Goal: Navigation & Orientation: Find specific page/section

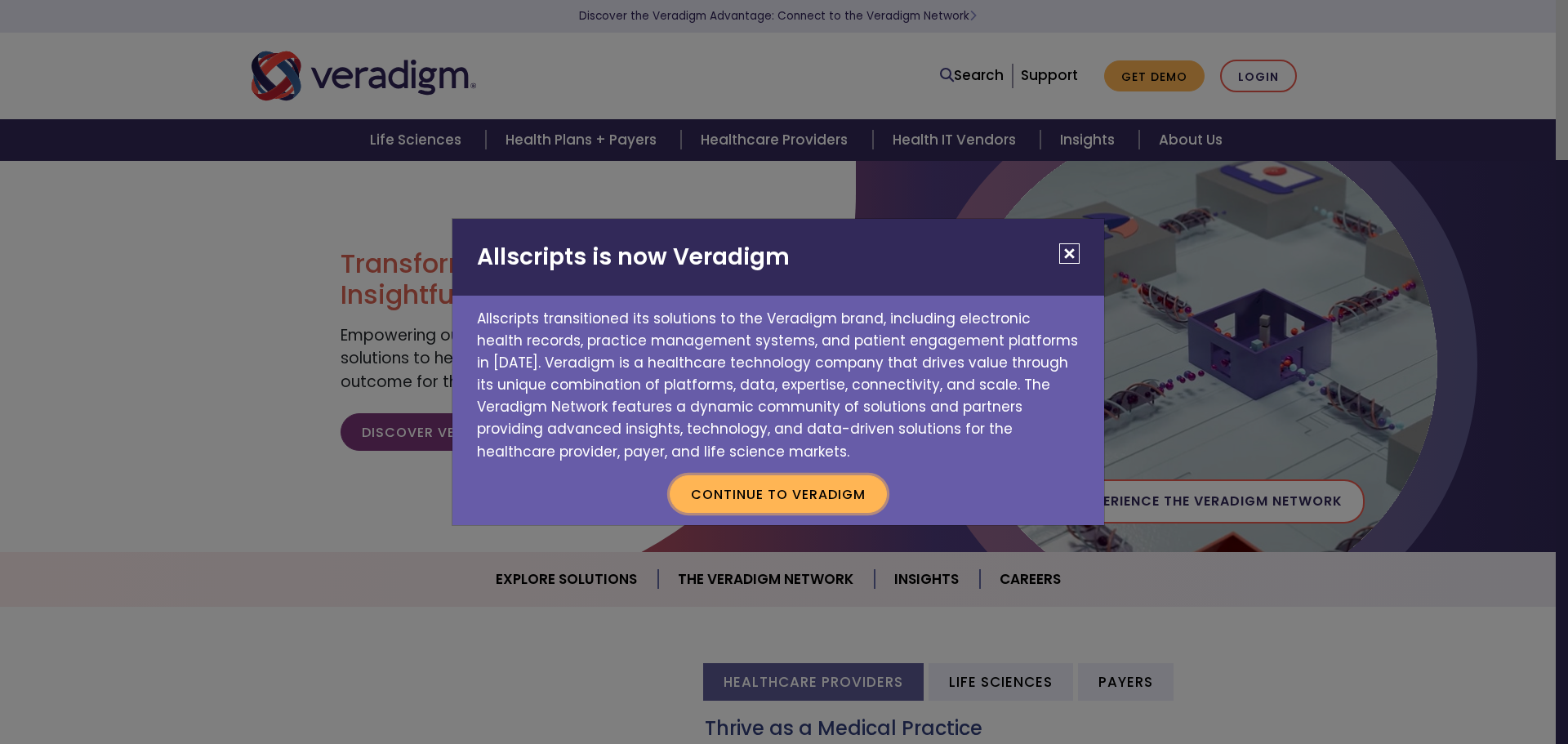
click at [834, 492] on button "Continue to Veradigm" at bounding box center [777, 494] width 217 height 38
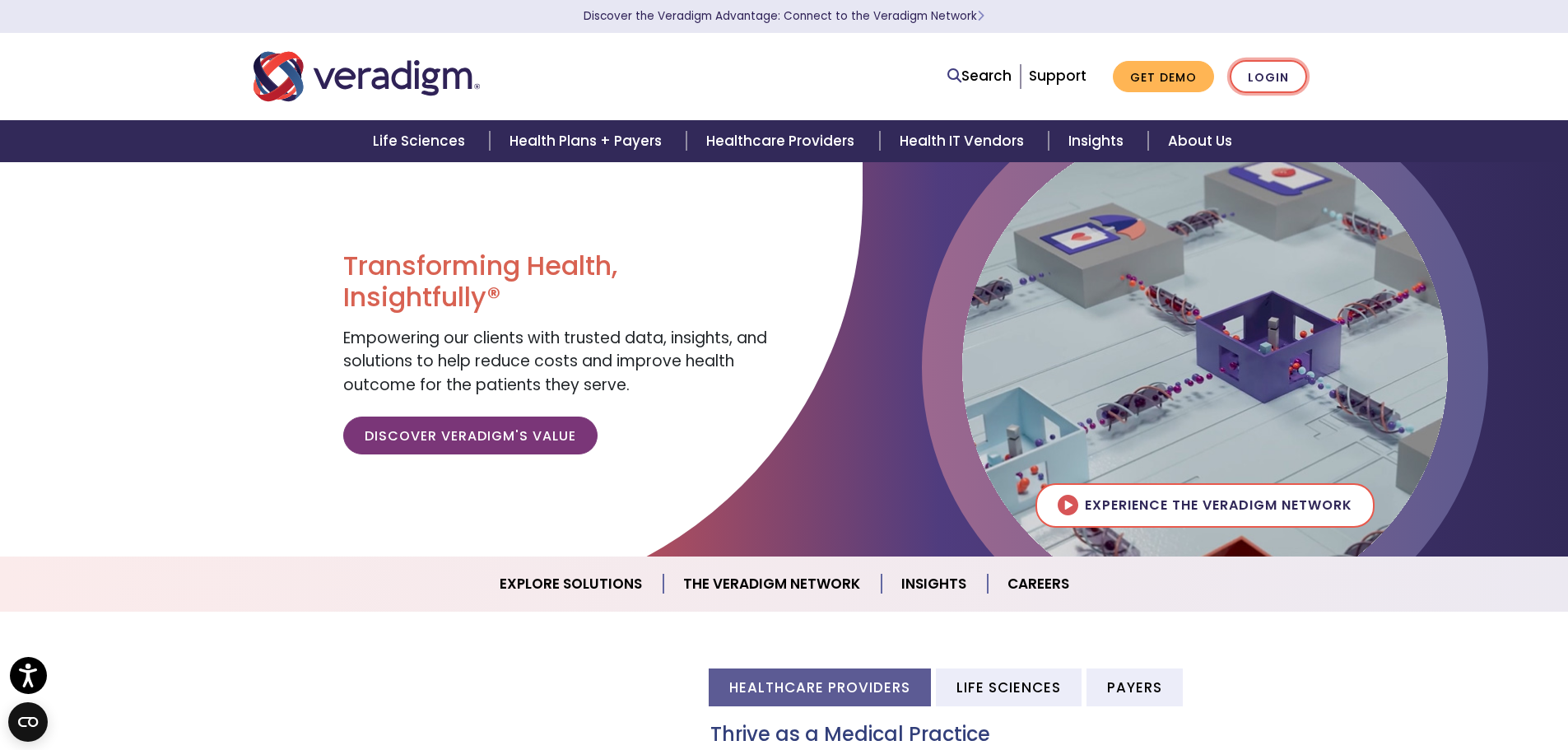
click at [1248, 79] on link "Login" at bounding box center [1268, 77] width 77 height 33
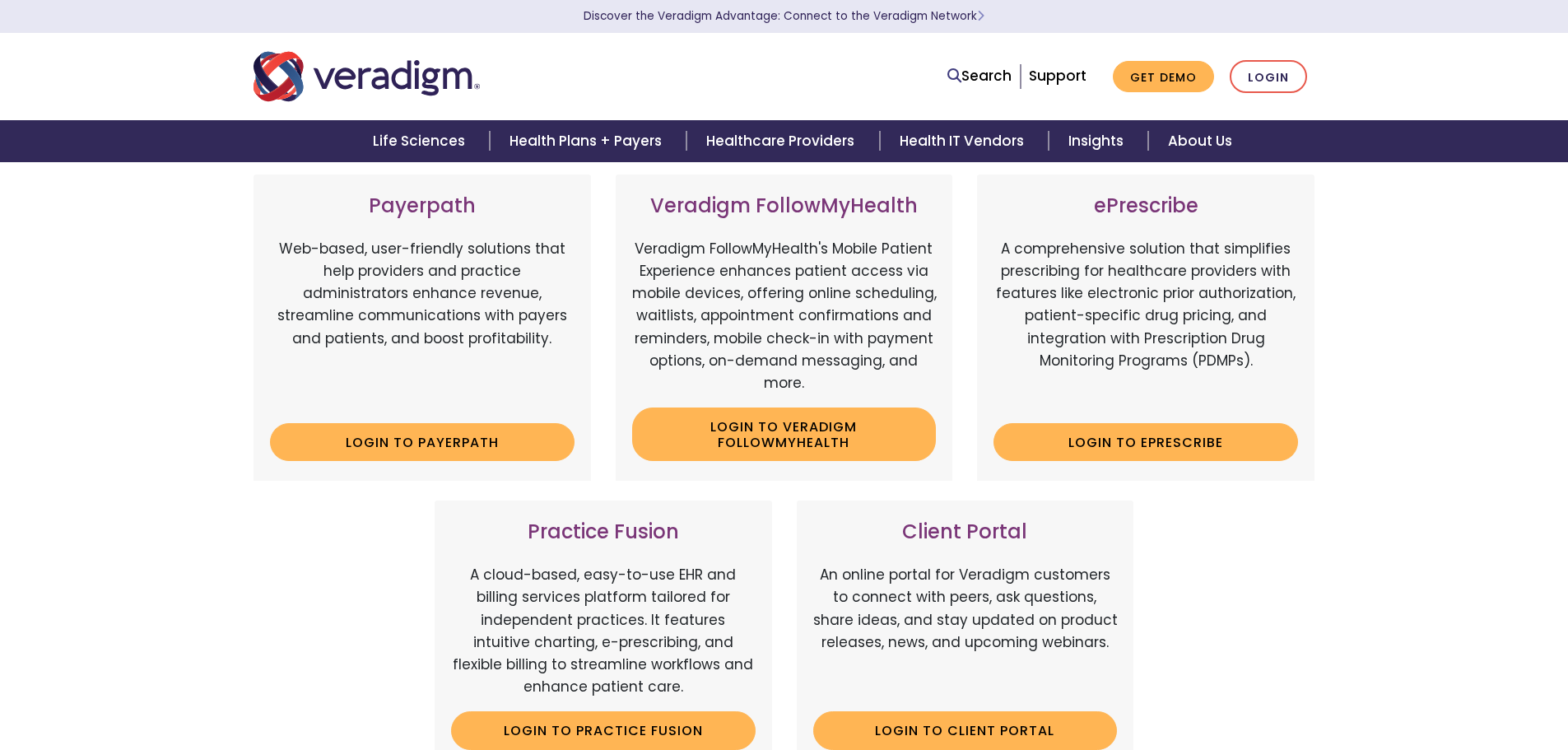
scroll to position [329, 0]
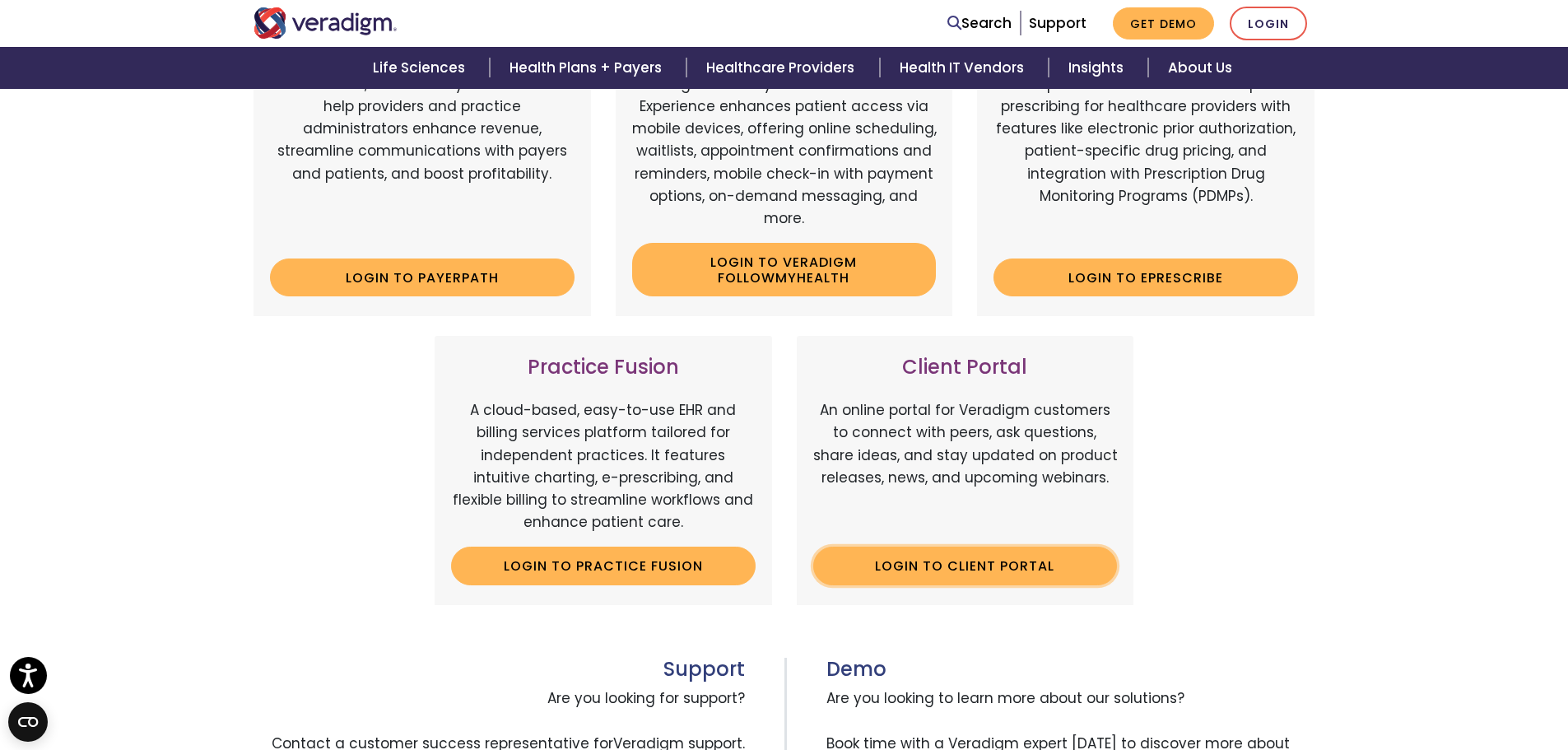
click at [1001, 574] on link "Login to Client Portal" at bounding box center [965, 565] width 304 height 38
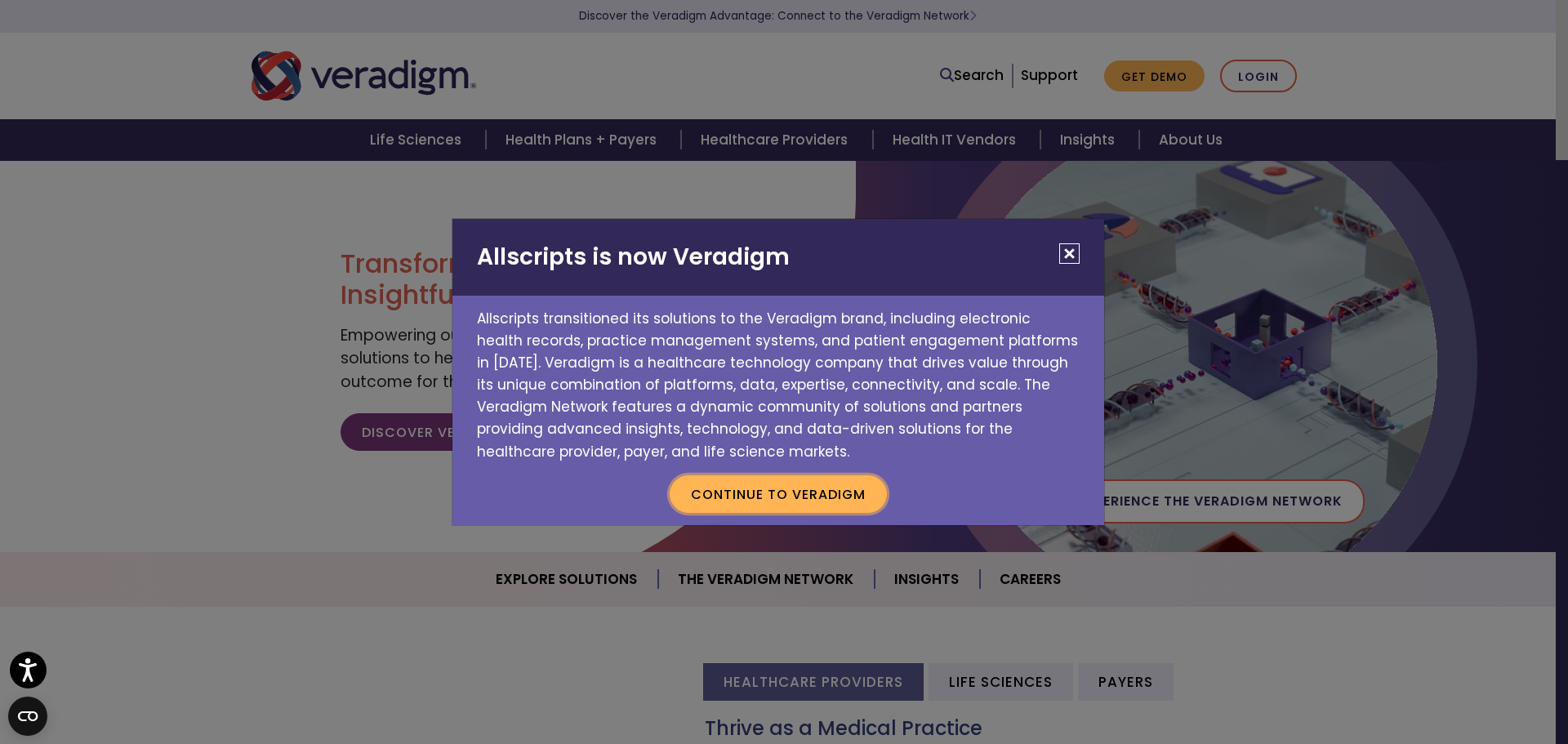
click at [843, 492] on button "Continue to Veradigm" at bounding box center [777, 494] width 217 height 38
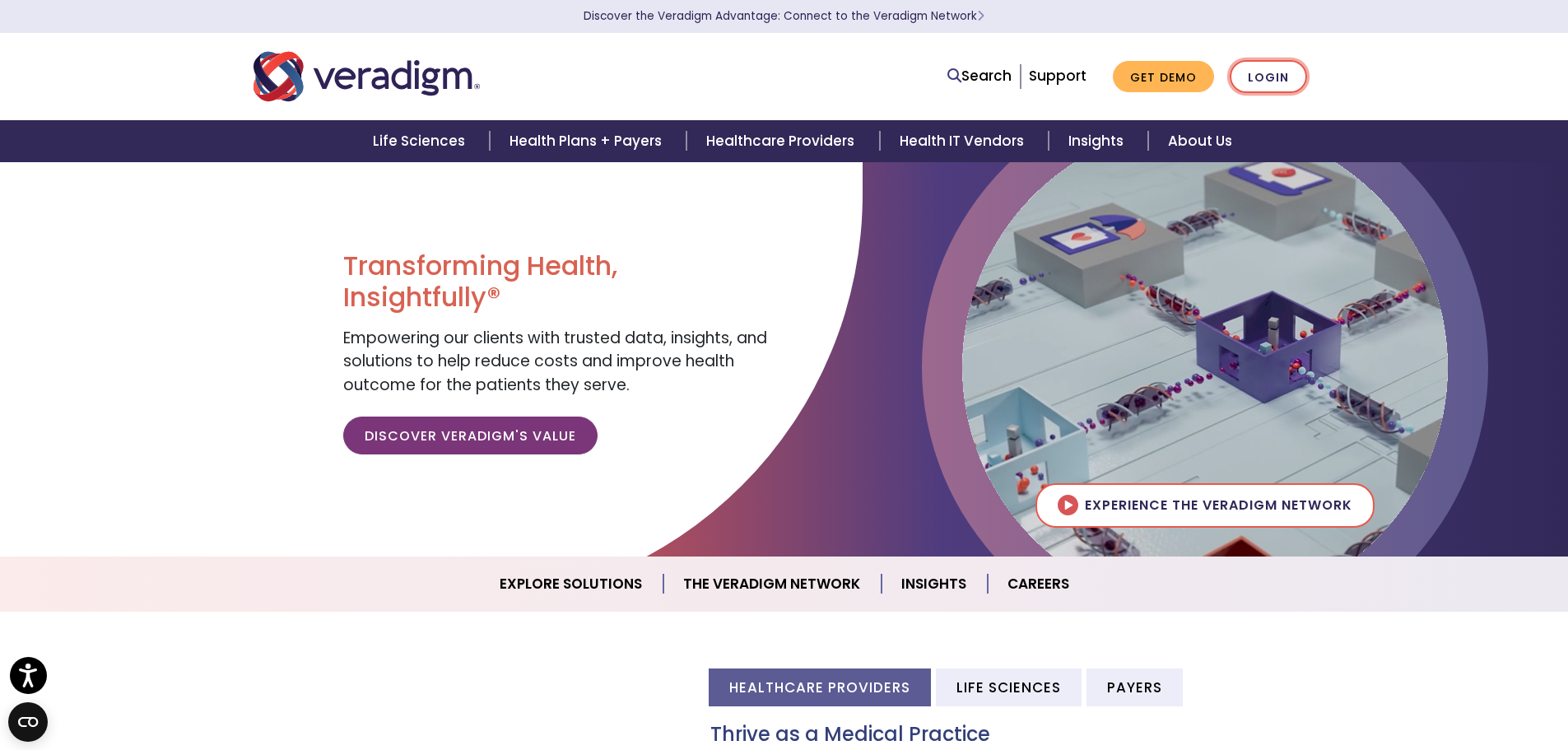
click at [1265, 77] on link "Login" at bounding box center [1268, 77] width 77 height 33
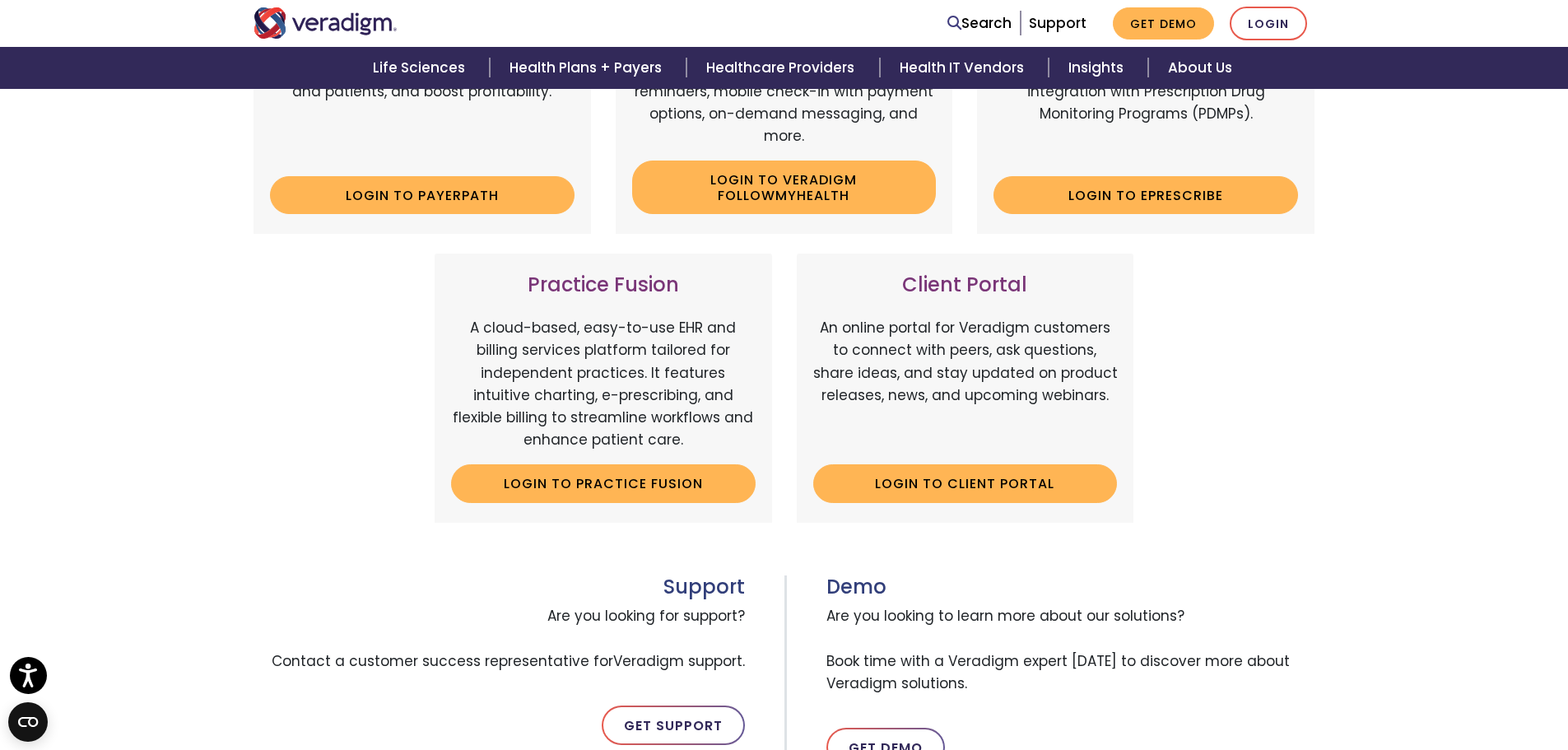
scroll to position [494, 0]
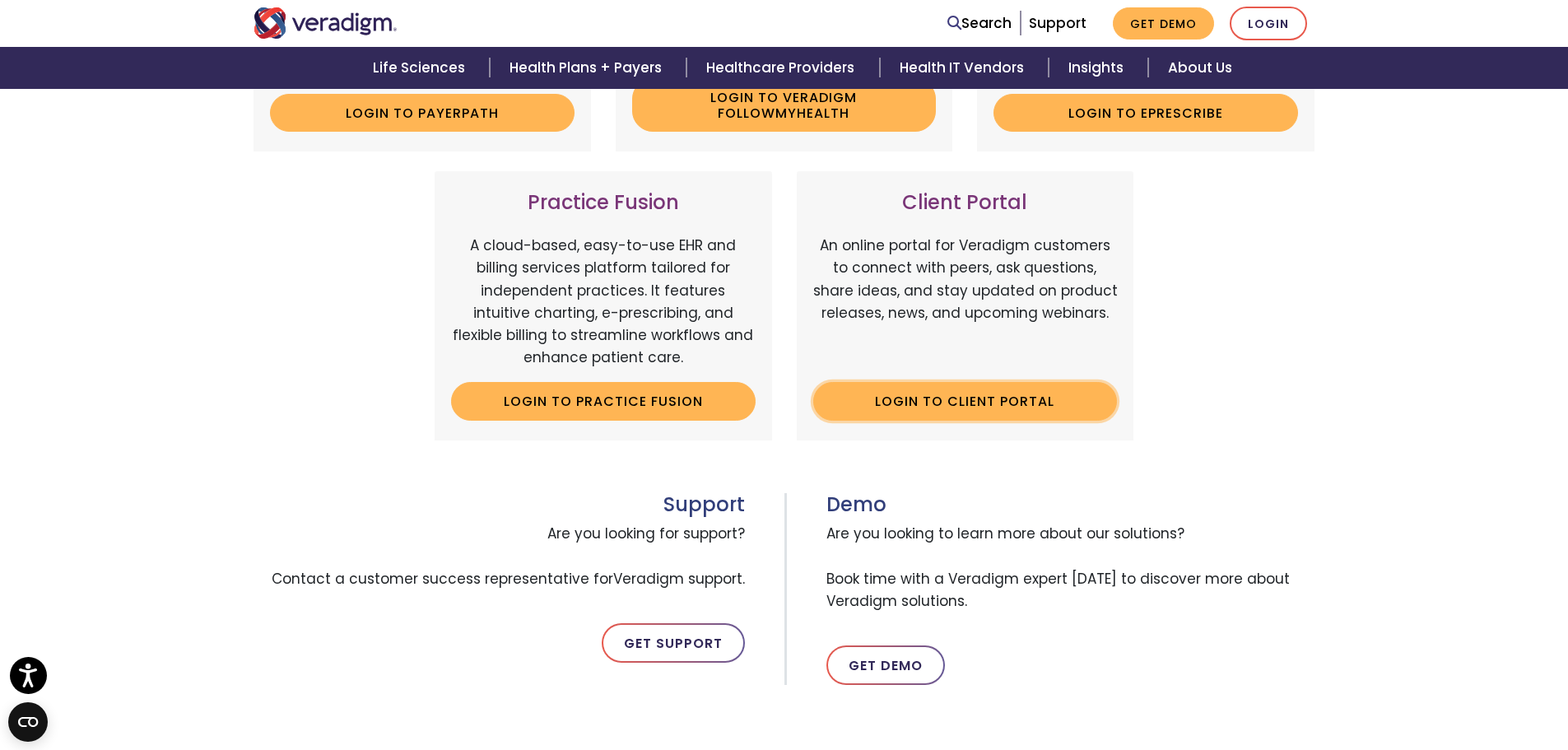
click at [903, 391] on link "Login to Client Portal" at bounding box center [965, 401] width 304 height 38
